Goal: Task Accomplishment & Management: Complete application form

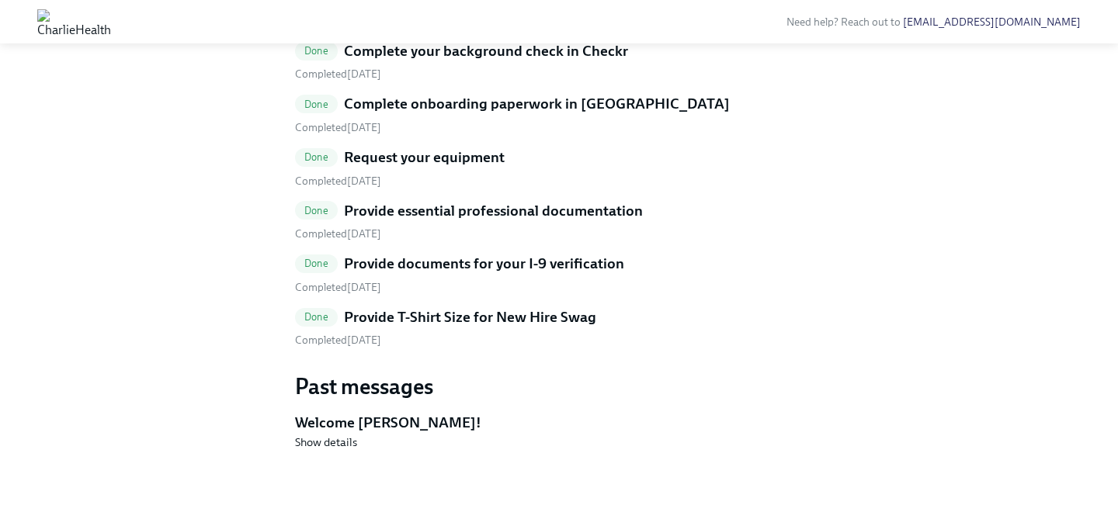
scroll to position [767, 0]
click at [536, 349] on div "Done Complete your background check in Checkr Completed [DATE] Done Complete on…" at bounding box center [559, 194] width 528 height 307
click at [551, 328] on h5 "Provide T-Shirt Size for New Hire Swag" at bounding box center [470, 317] width 252 height 20
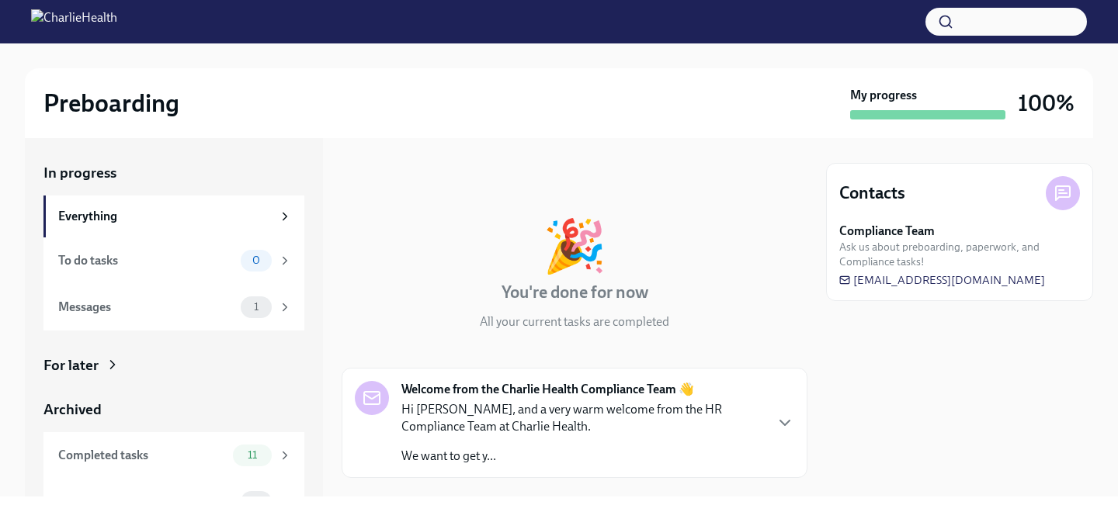
scroll to position [30, 0]
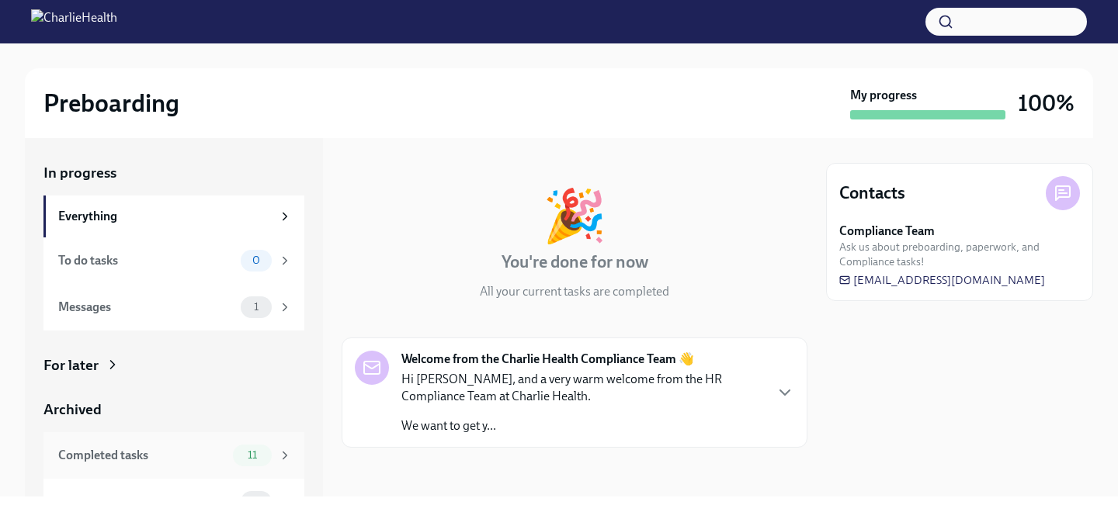
click at [283, 453] on icon at bounding box center [285, 456] width 14 height 14
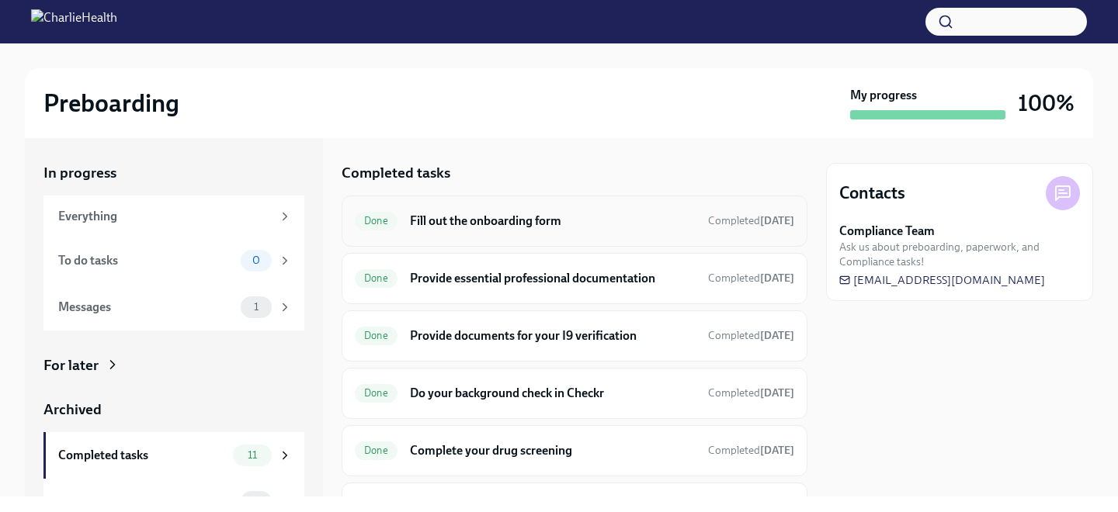
click at [401, 229] on div "Done Fill out the onboarding form Completed Aug 19th" at bounding box center [574, 221] width 439 height 25
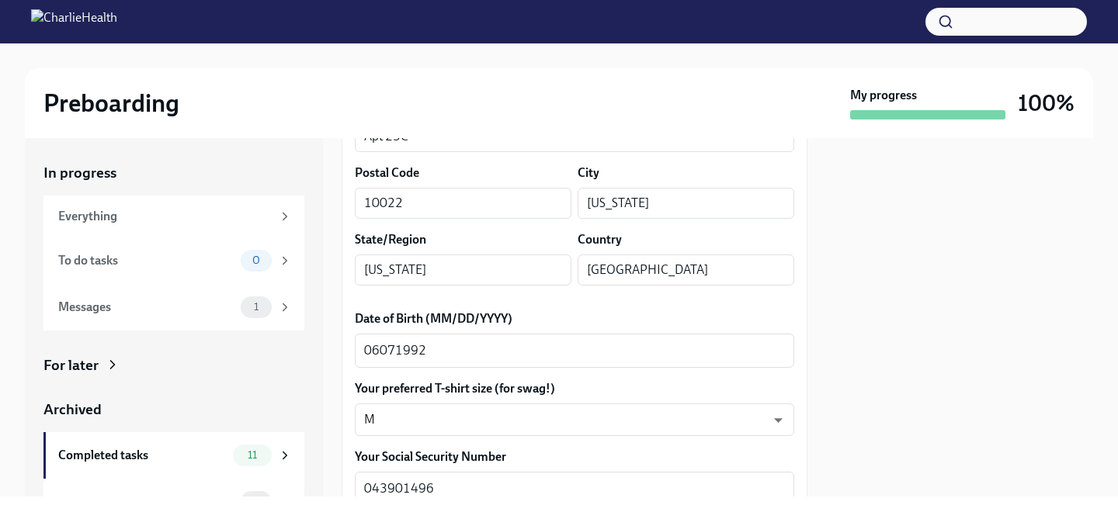
scroll to position [606, 0]
